Goal: Check status: Check status

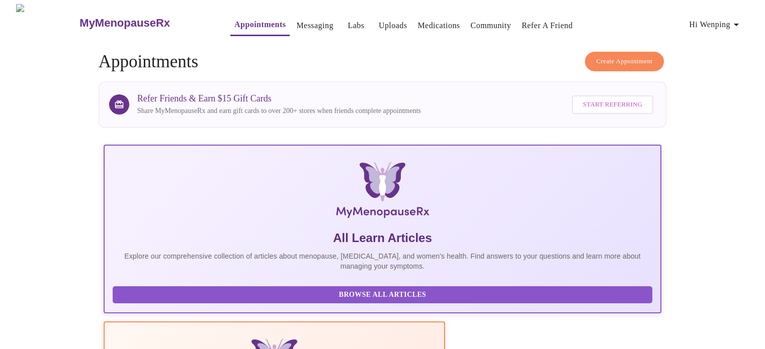
scroll to position [234, 0]
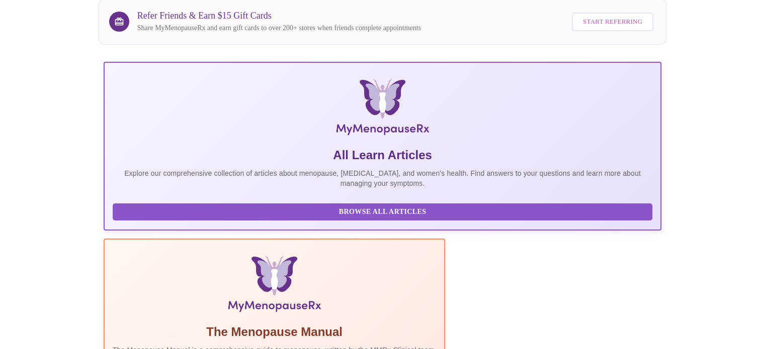
scroll to position [0, 0]
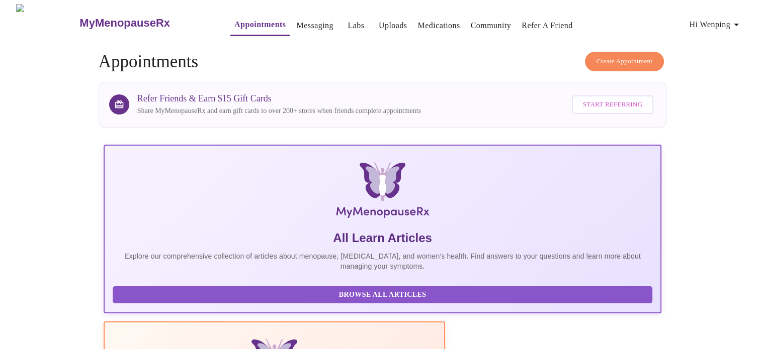
click at [738, 24] on icon "button" at bounding box center [735, 25] width 5 height 3
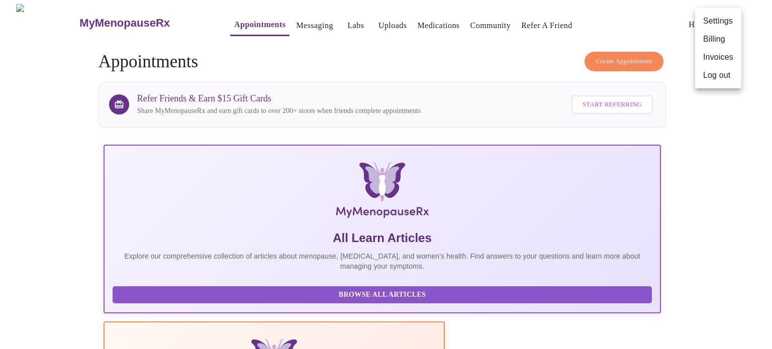
click at [730, 128] on div at bounding box center [386, 174] width 772 height 349
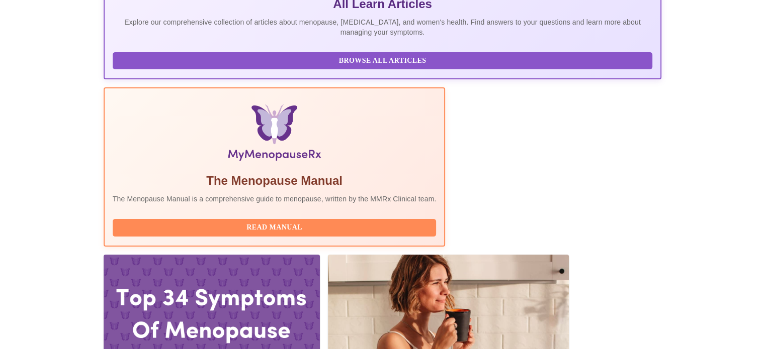
scroll to position [234, 0]
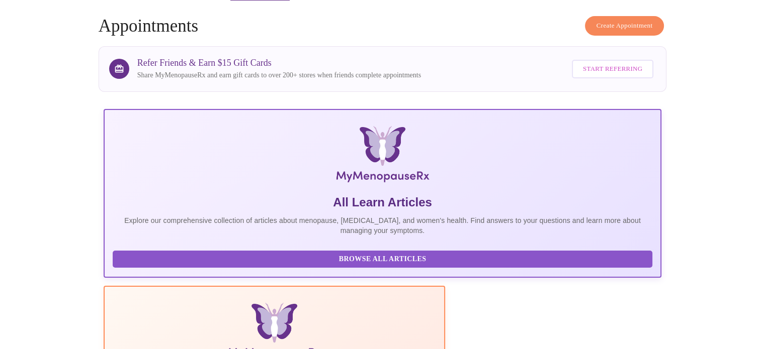
scroll to position [0, 0]
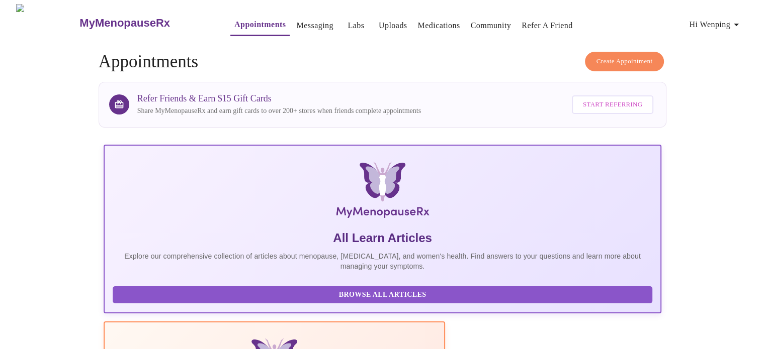
click at [103, 17] on h3 "MyMenopauseRx" at bounding box center [124, 23] width 90 height 13
click at [99, 17] on h3 "MyMenopauseRx" at bounding box center [124, 23] width 90 height 13
click at [79, 18] on h3 "MyMenopauseRx" at bounding box center [124, 23] width 90 height 13
click at [105, 17] on h3 "MyMenopauseRx" at bounding box center [124, 23] width 90 height 13
click at [97, 17] on h3 "MyMenopauseRx" at bounding box center [124, 23] width 90 height 13
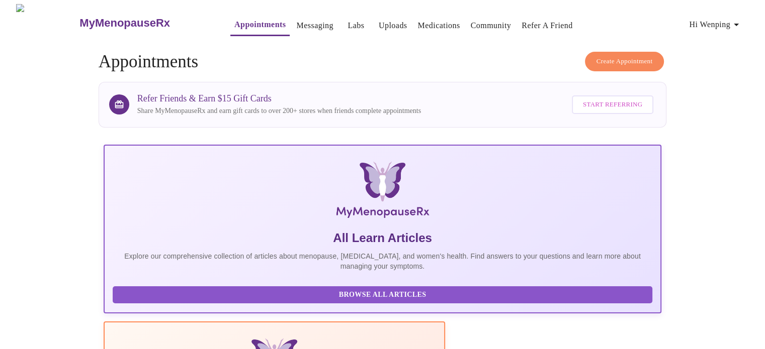
click at [92, 17] on h3 "MyMenopauseRx" at bounding box center [124, 23] width 90 height 13
click at [79, 17] on h3 "MyMenopauseRx" at bounding box center [124, 23] width 90 height 13
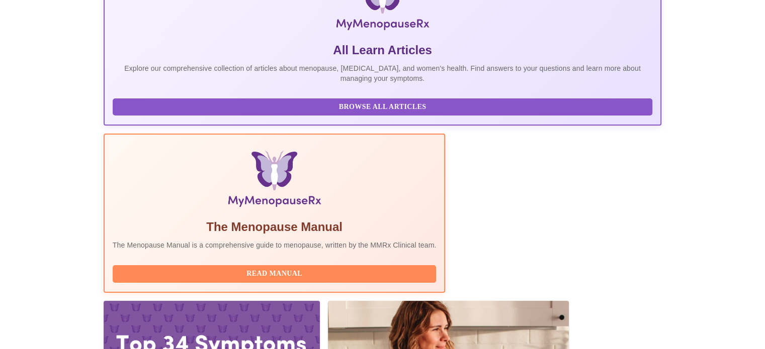
scroll to position [201, 0]
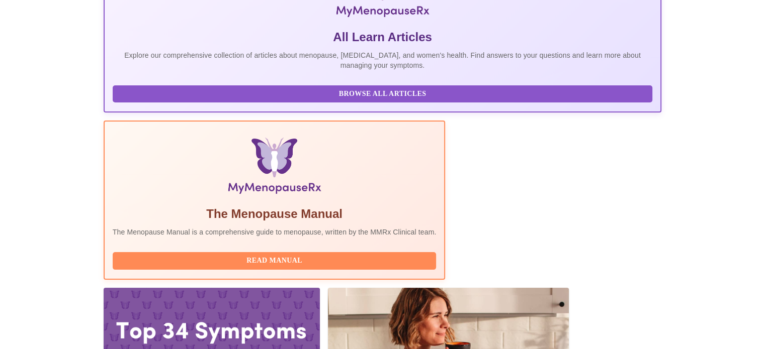
drag, startPoint x: 155, startPoint y: 190, endPoint x: 305, endPoint y: 209, distance: 151.5
copy div "[DATE] 11:40am - 12:00pm EDT With [PERSON_NAME], MD, FACOG"
